Goal: Information Seeking & Learning: Learn about a topic

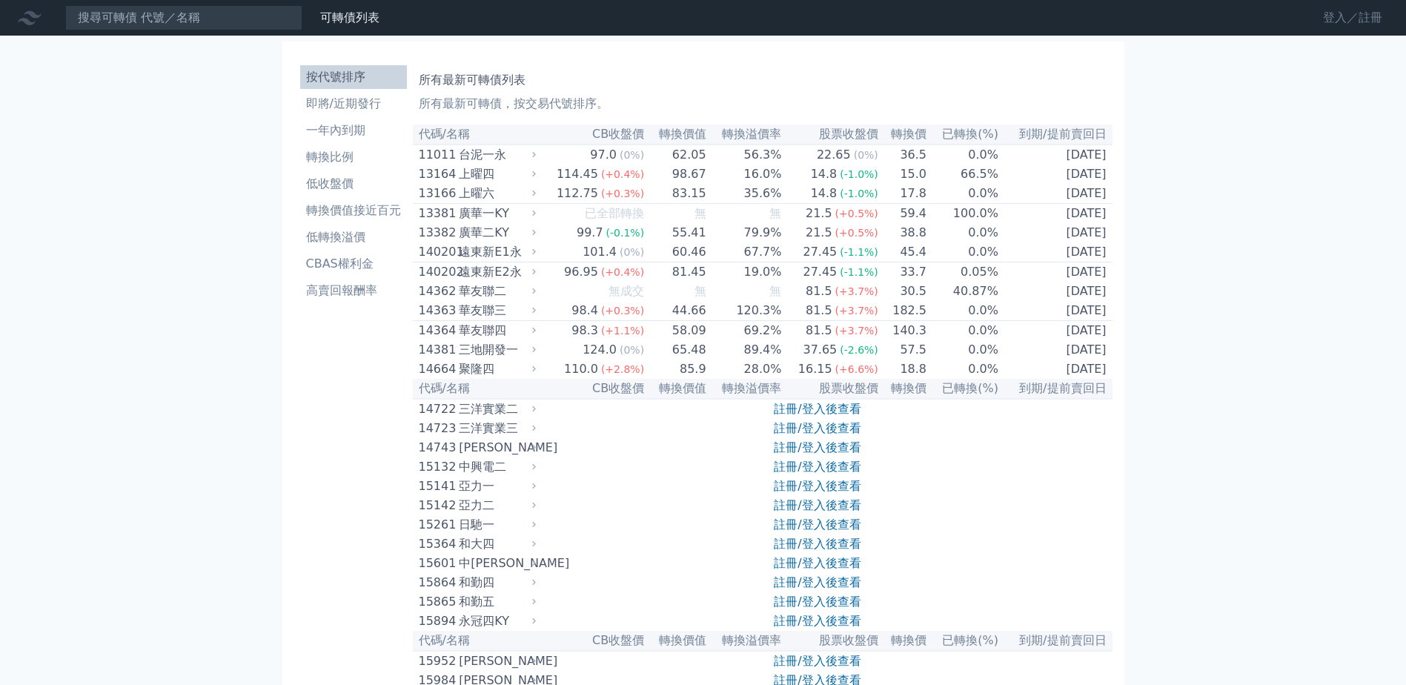
click at [1351, 10] on link "登入／註冊" at bounding box center [1352, 18] width 83 height 24
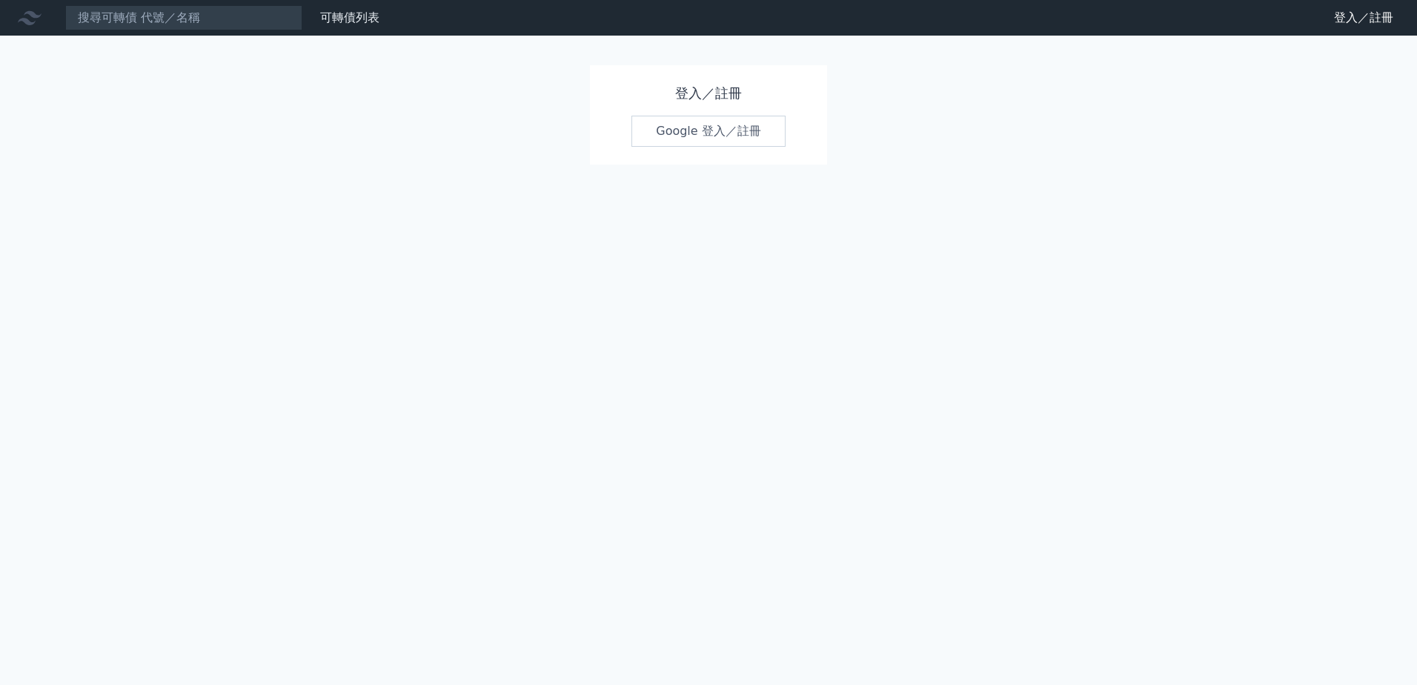
click at [705, 116] on link "Google 登入／註冊" at bounding box center [708, 131] width 154 height 31
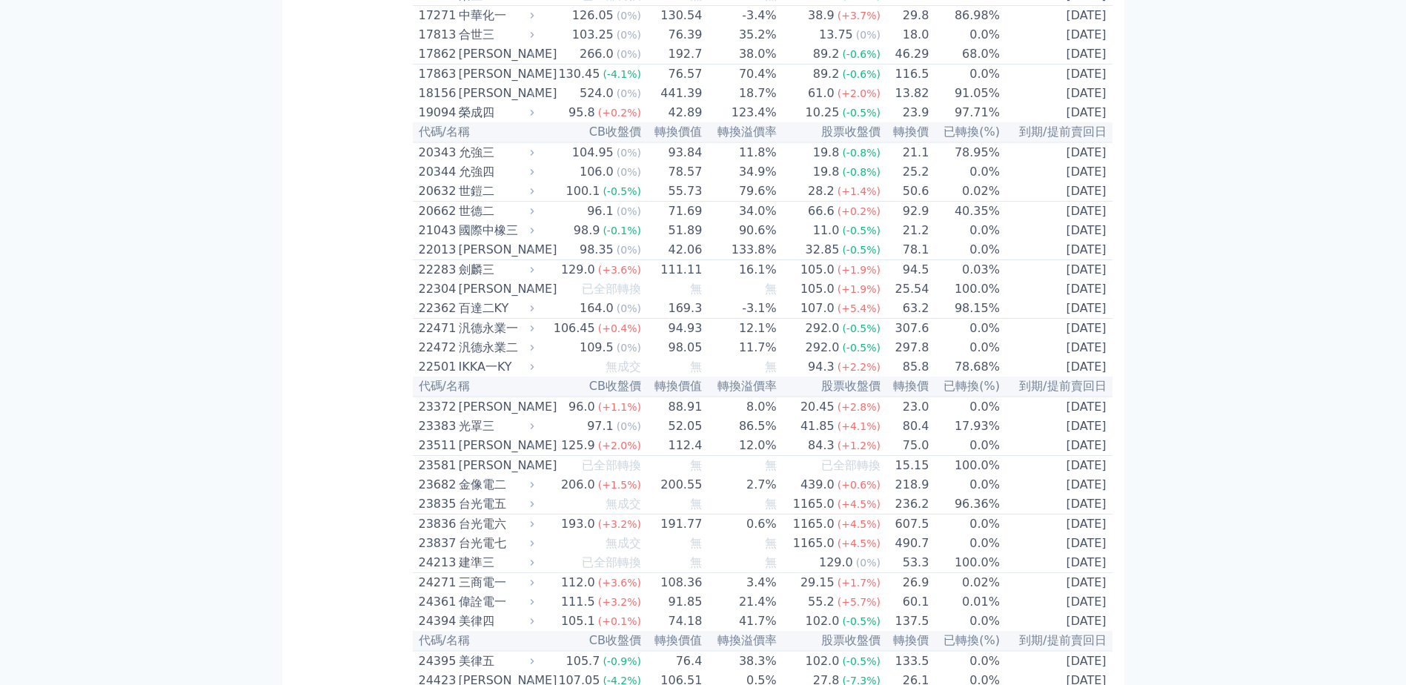
scroll to position [828, 0]
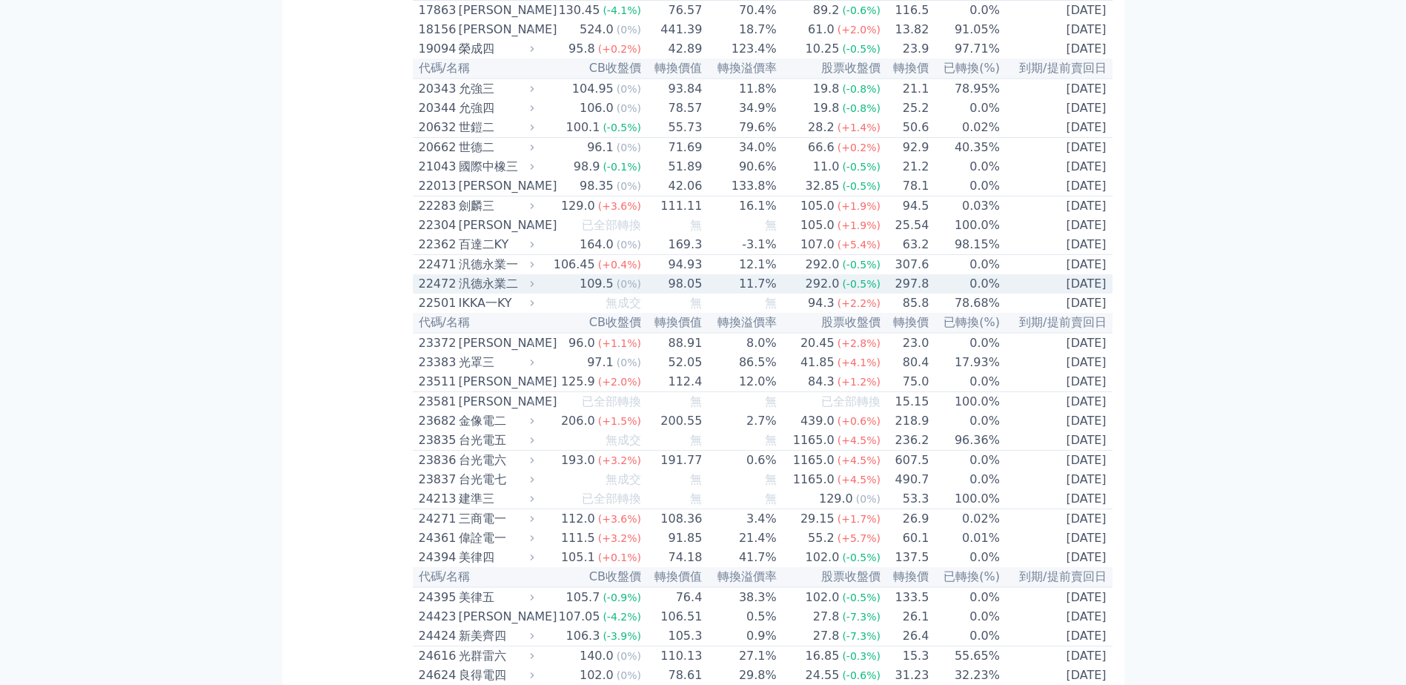
click at [508, 293] on div "汎德永業二" at bounding box center [495, 284] width 73 height 18
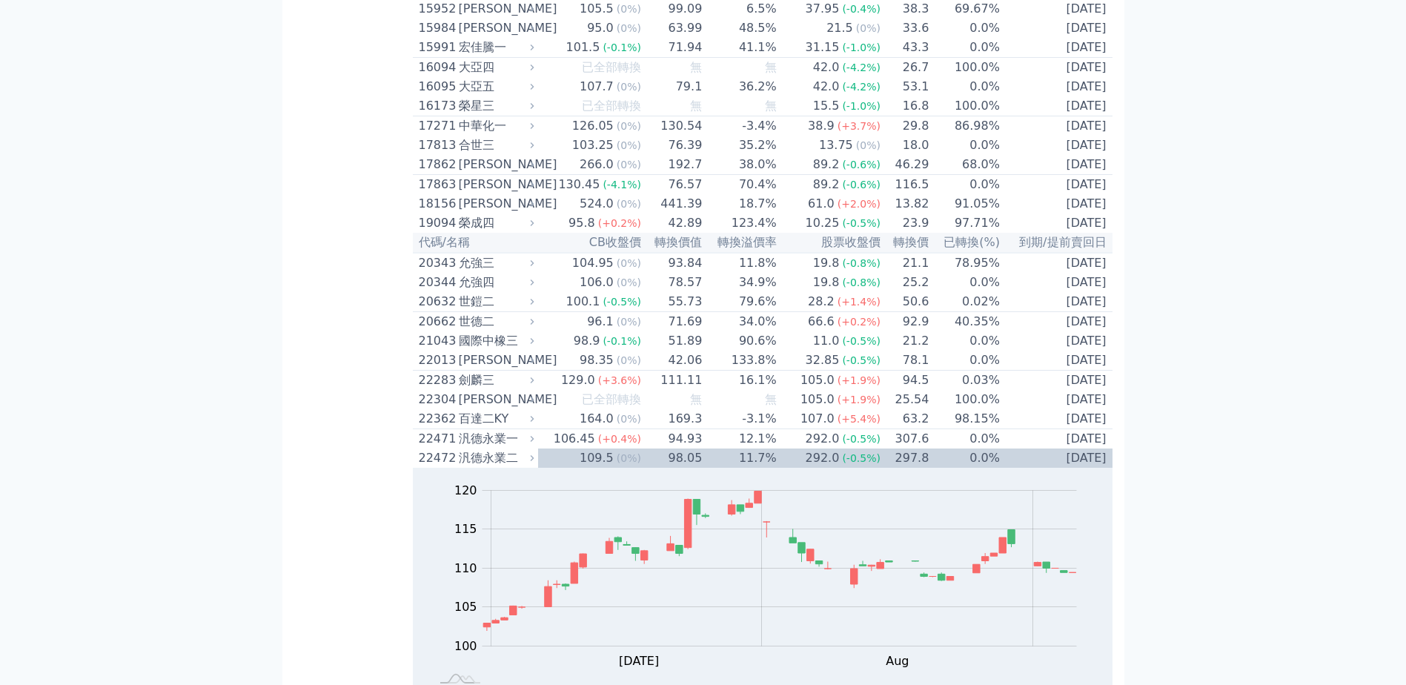
scroll to position [642, 0]
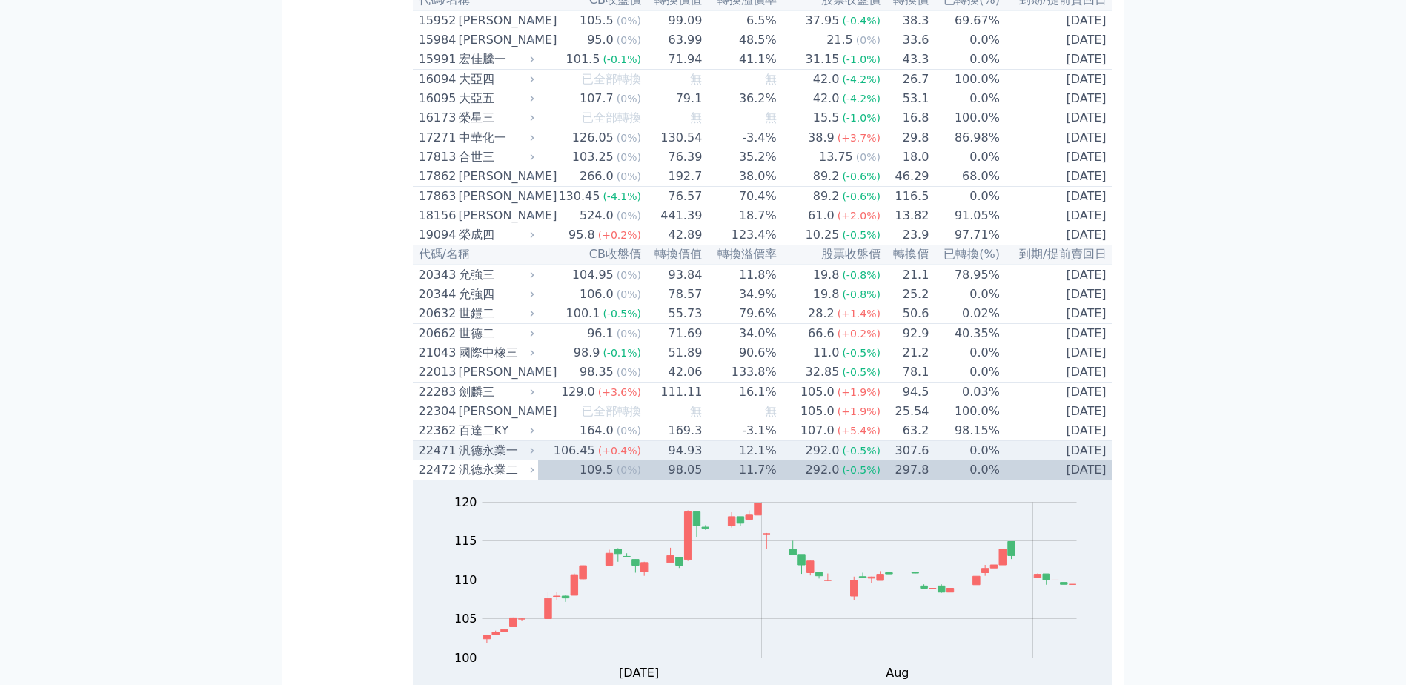
click at [583, 459] on div "106.45" at bounding box center [574, 451] width 47 height 18
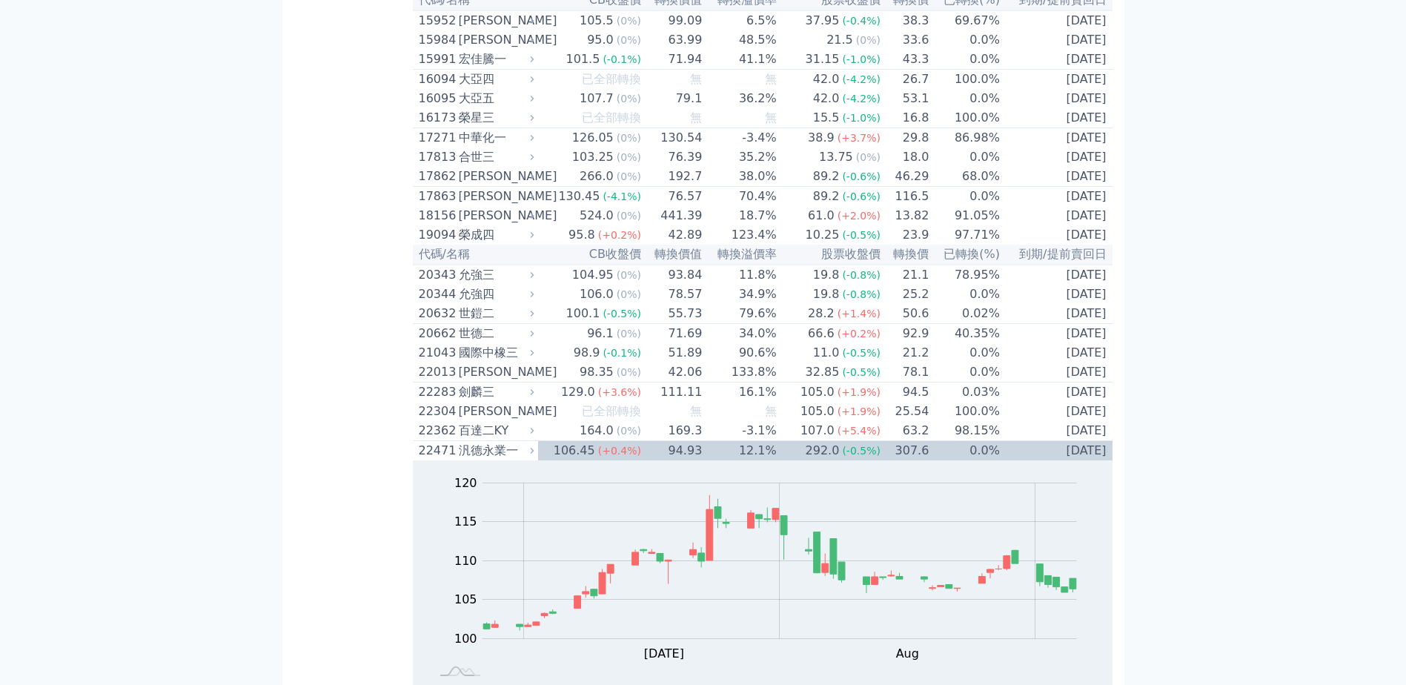
drag, startPoint x: 1403, startPoint y: 88, endPoint x: 1412, endPoint y: 102, distance: 16.0
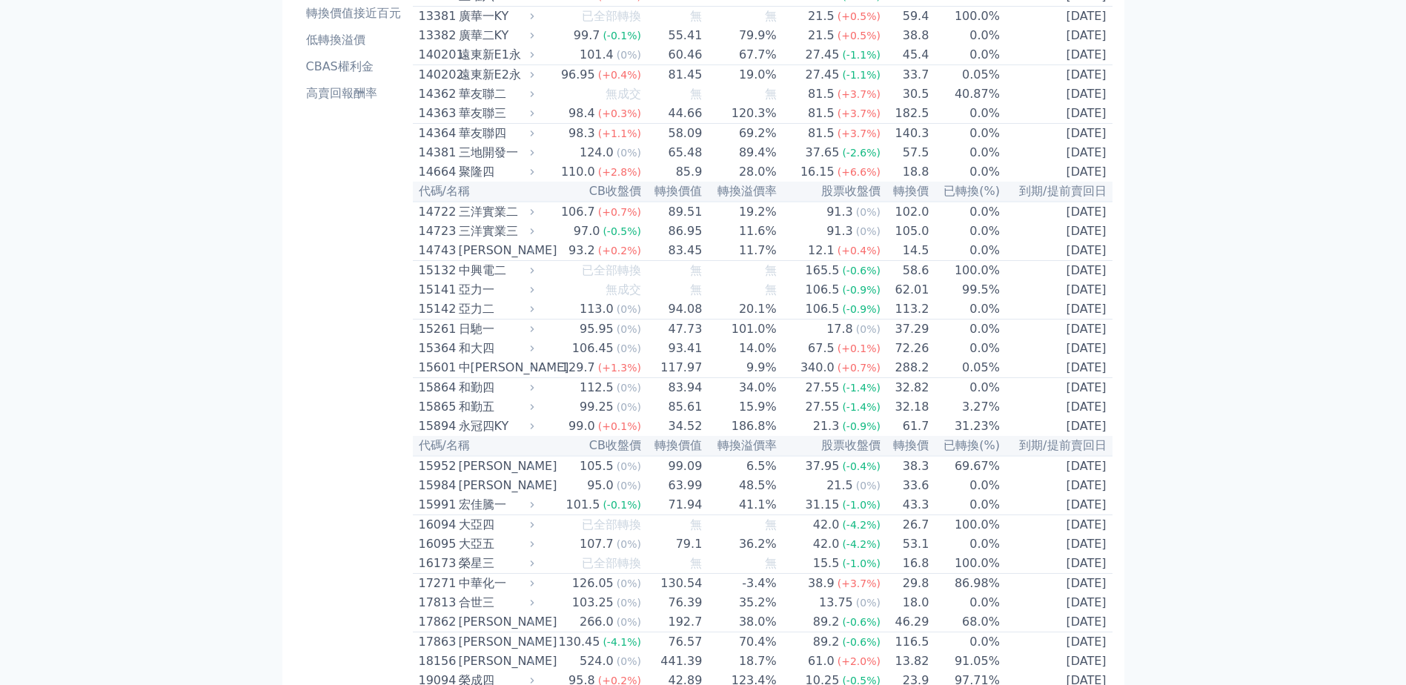
scroll to position [314, 0]
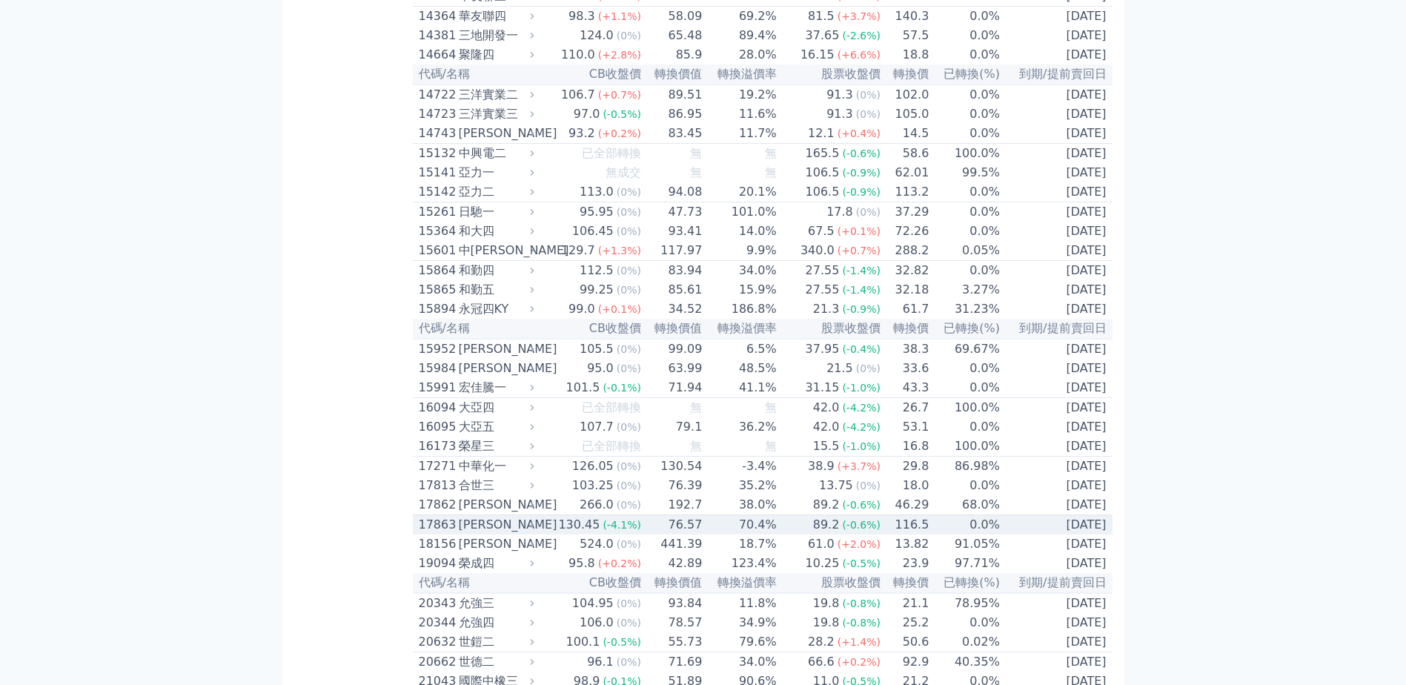
click at [599, 533] on div "130.45" at bounding box center [578, 525] width 47 height 18
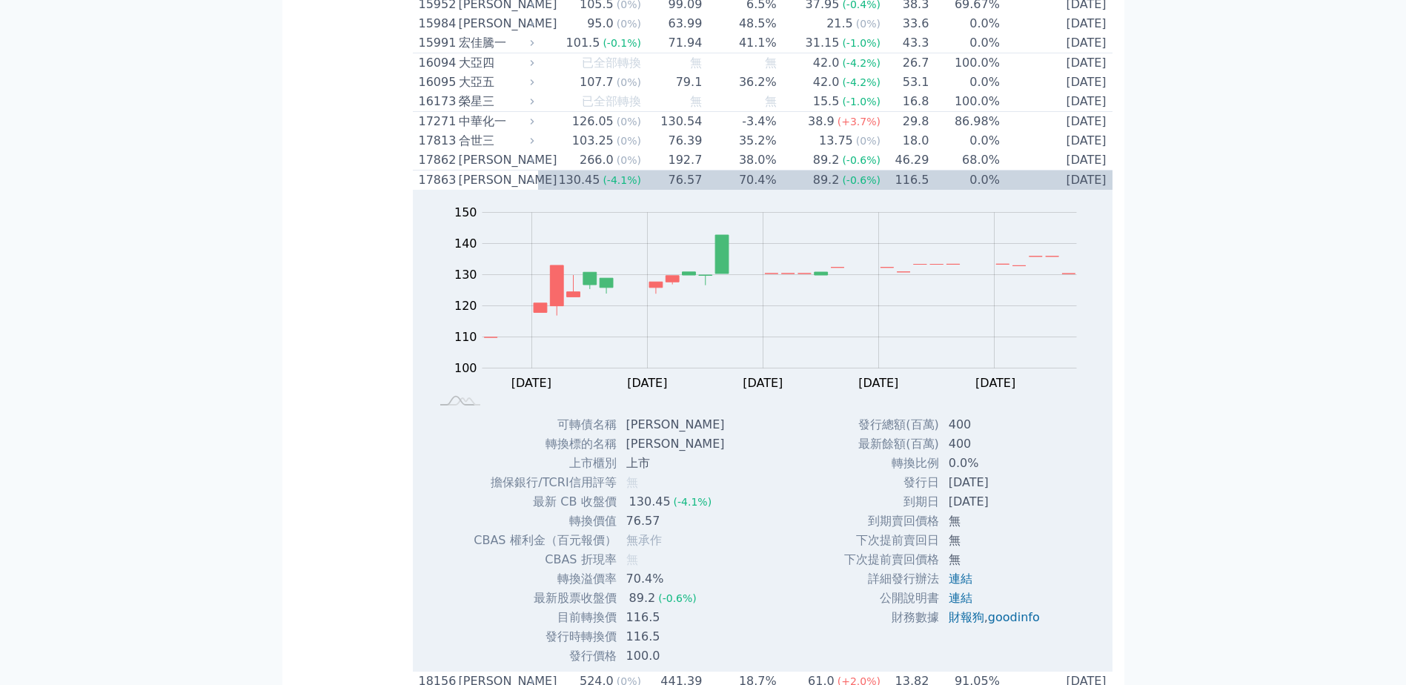
scroll to position [633, 0]
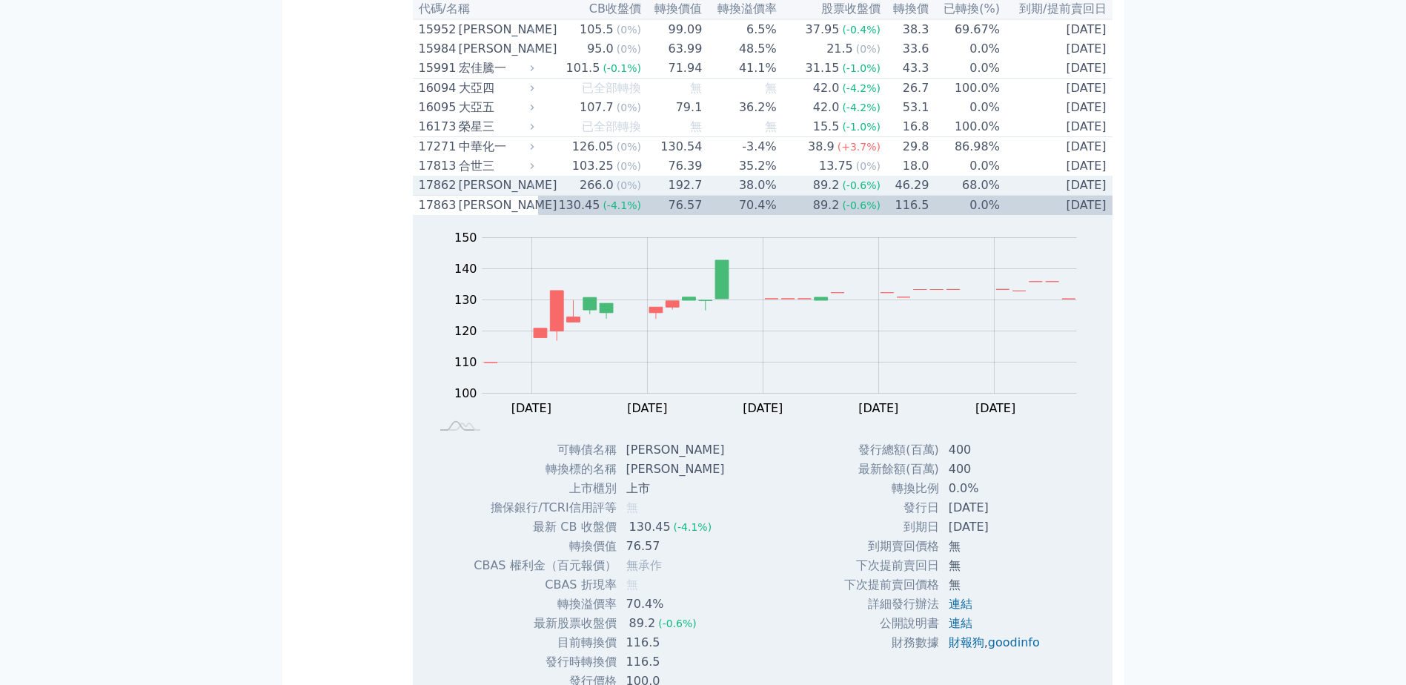
click at [622, 191] on span "(0%)" at bounding box center [628, 185] width 24 height 12
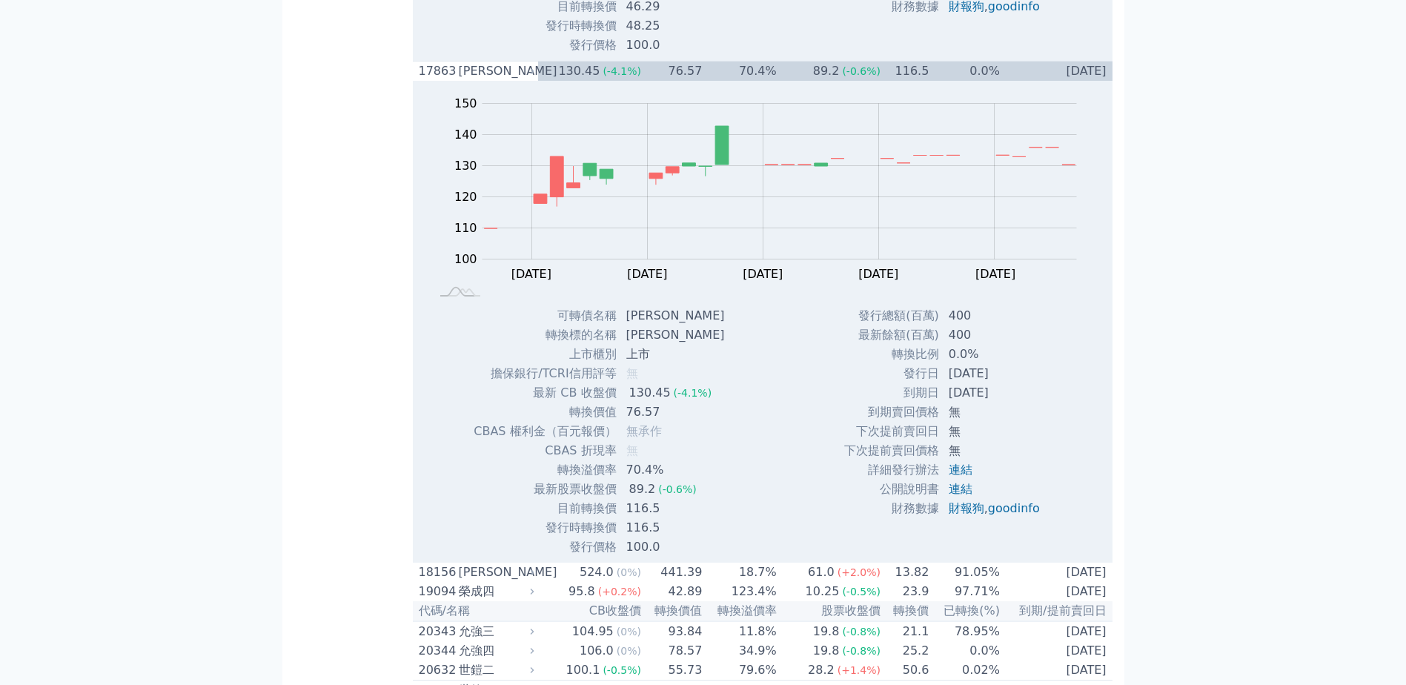
scroll to position [1263, 0]
